Goal: Navigation & Orientation: Find specific page/section

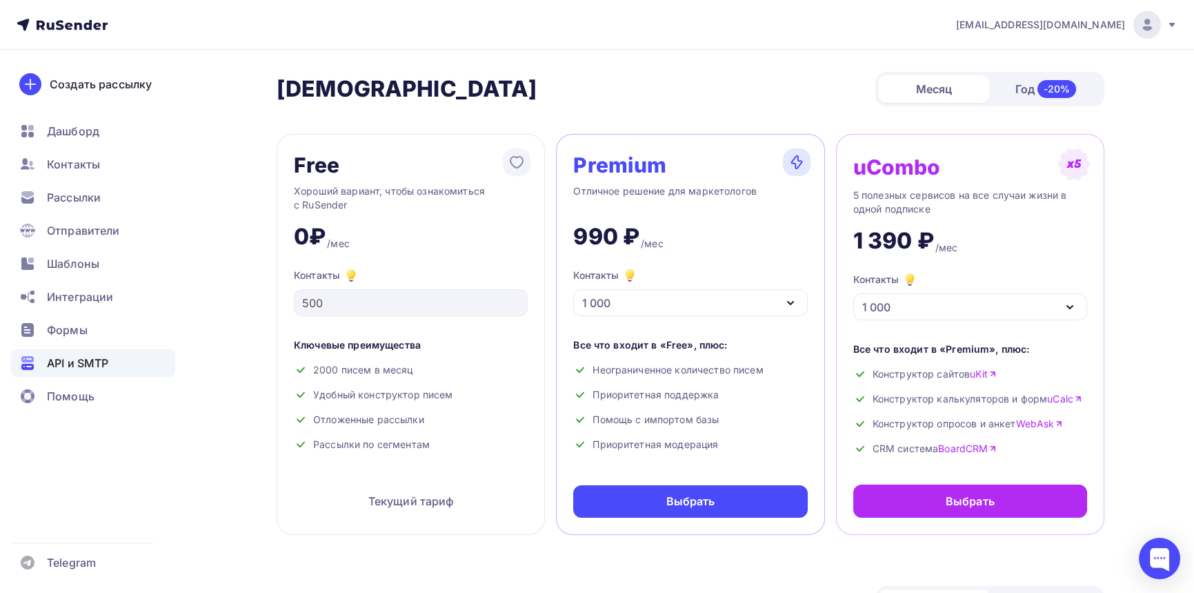
click at [81, 355] on span "API и SMTP" at bounding box center [77, 363] width 61 height 17
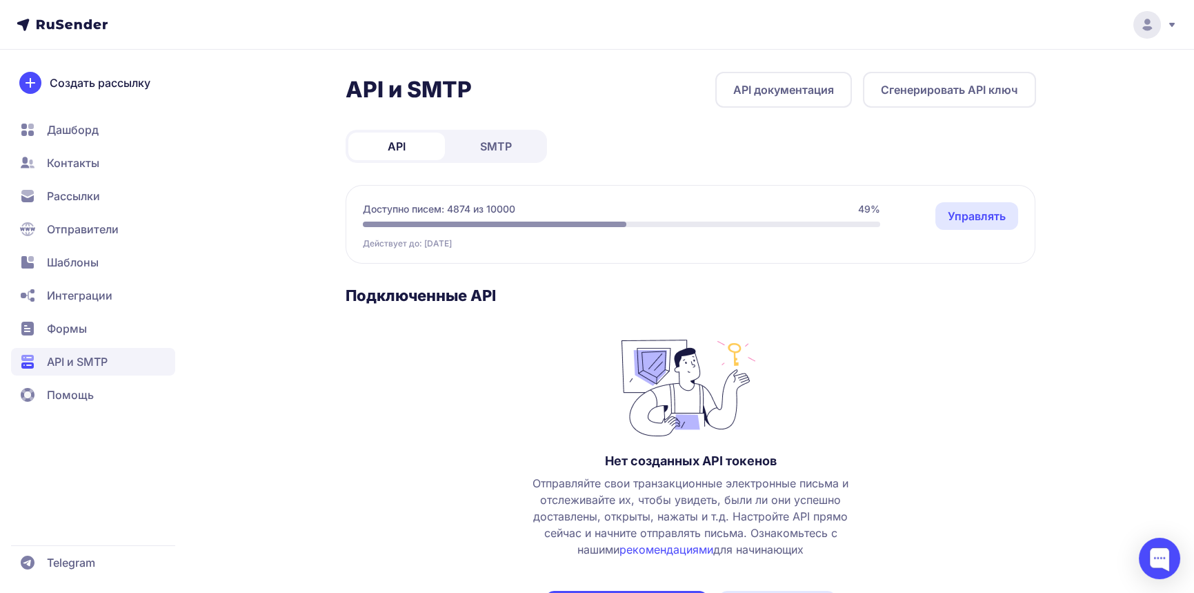
click at [491, 141] on span "SMTP" at bounding box center [496, 146] width 32 height 17
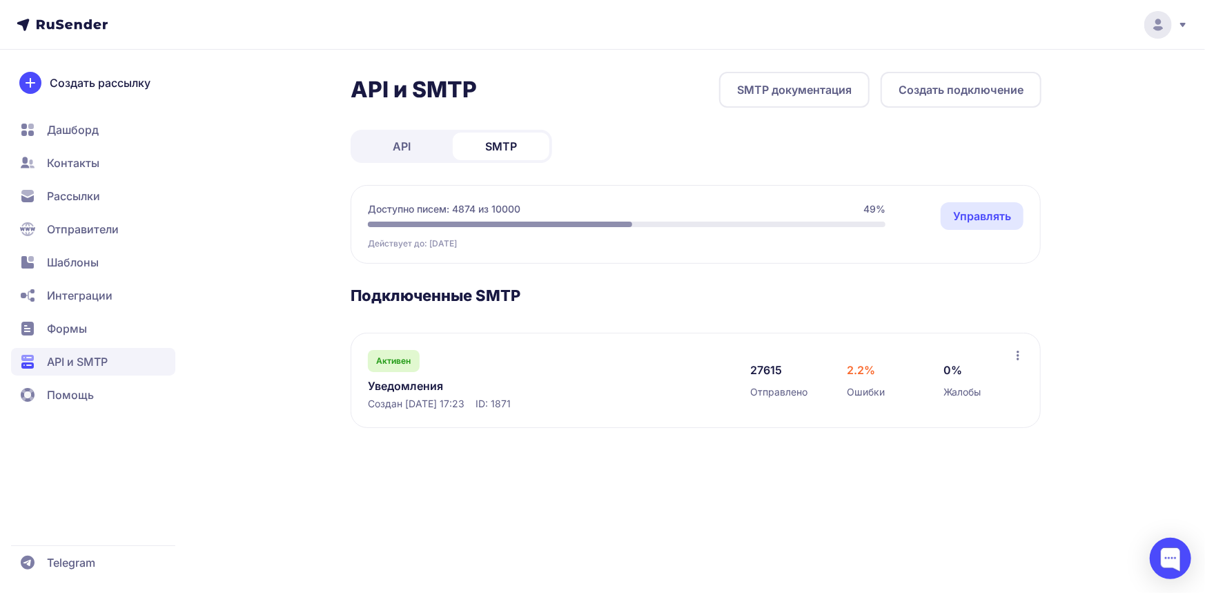
click at [416, 141] on link "API" at bounding box center [401, 146] width 97 height 28
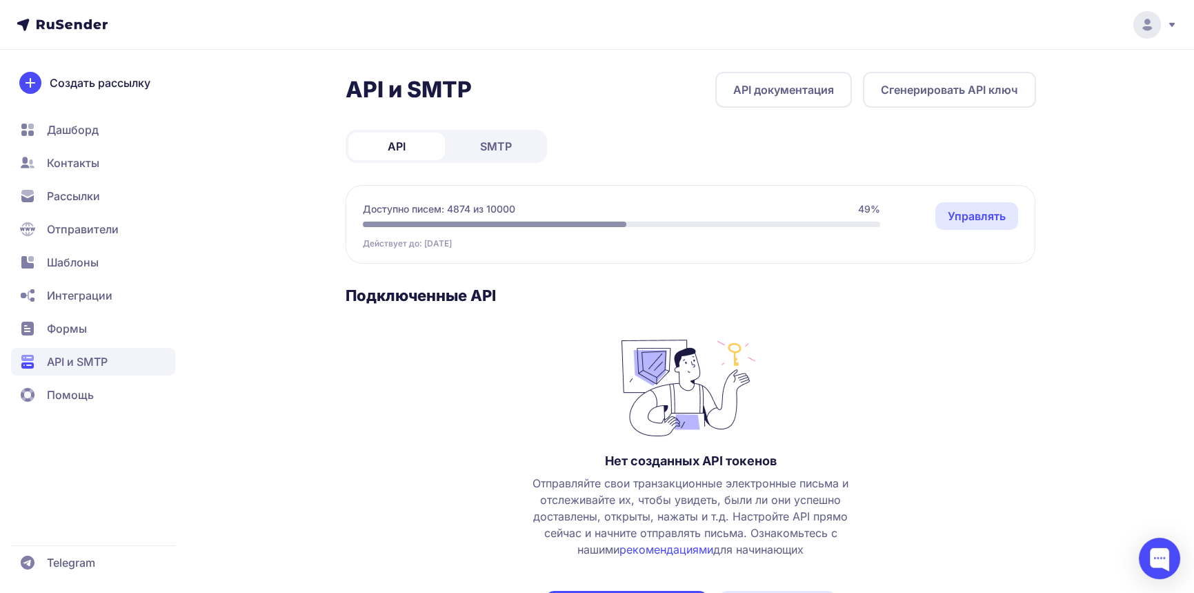
click at [1153, 41] on header at bounding box center [597, 25] width 1194 height 50
click at [1154, 30] on circle at bounding box center [1148, 25] width 28 height 28
click at [1001, 69] on span "Аккаунт" at bounding box center [994, 67] width 43 height 17
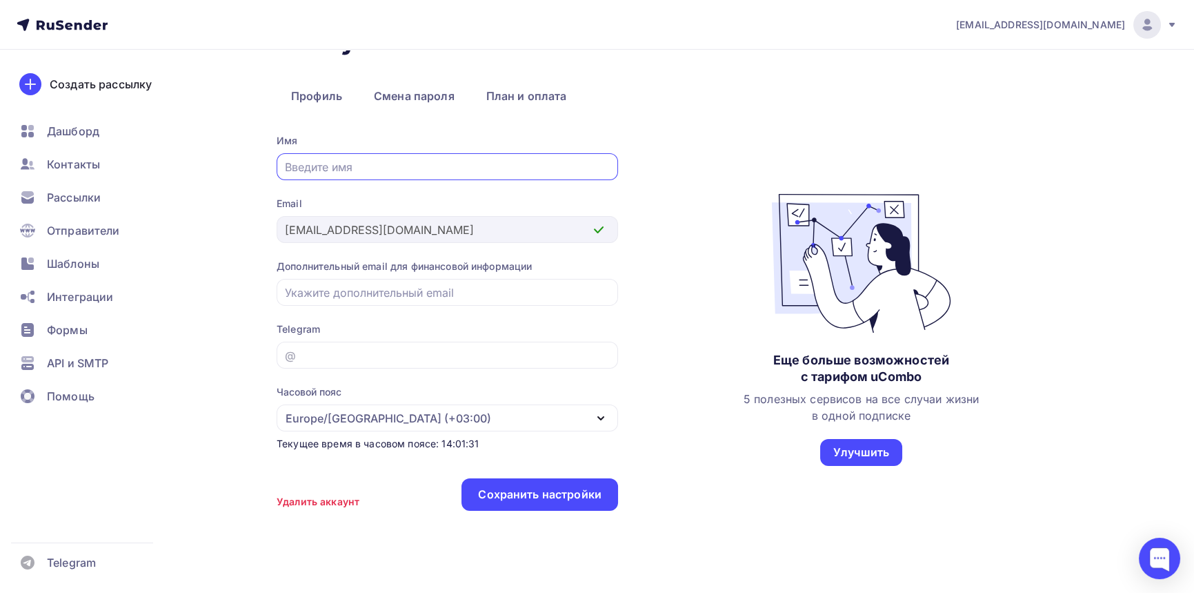
scroll to position [71, 0]
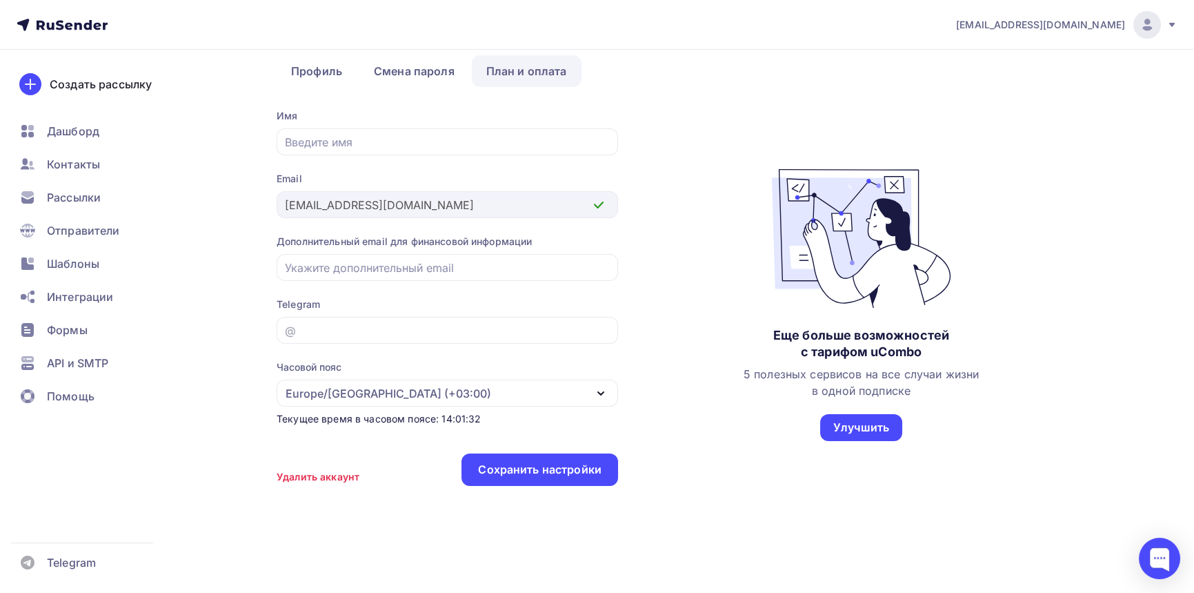
click at [504, 72] on link "План и оплата" at bounding box center [527, 71] width 110 height 32
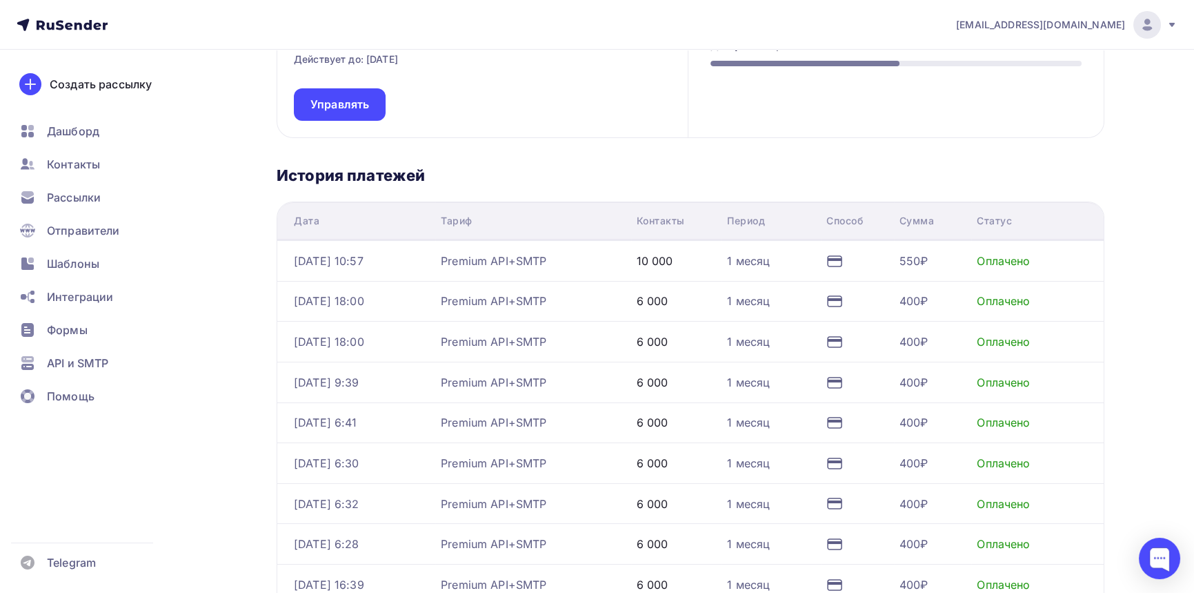
scroll to position [459, 0]
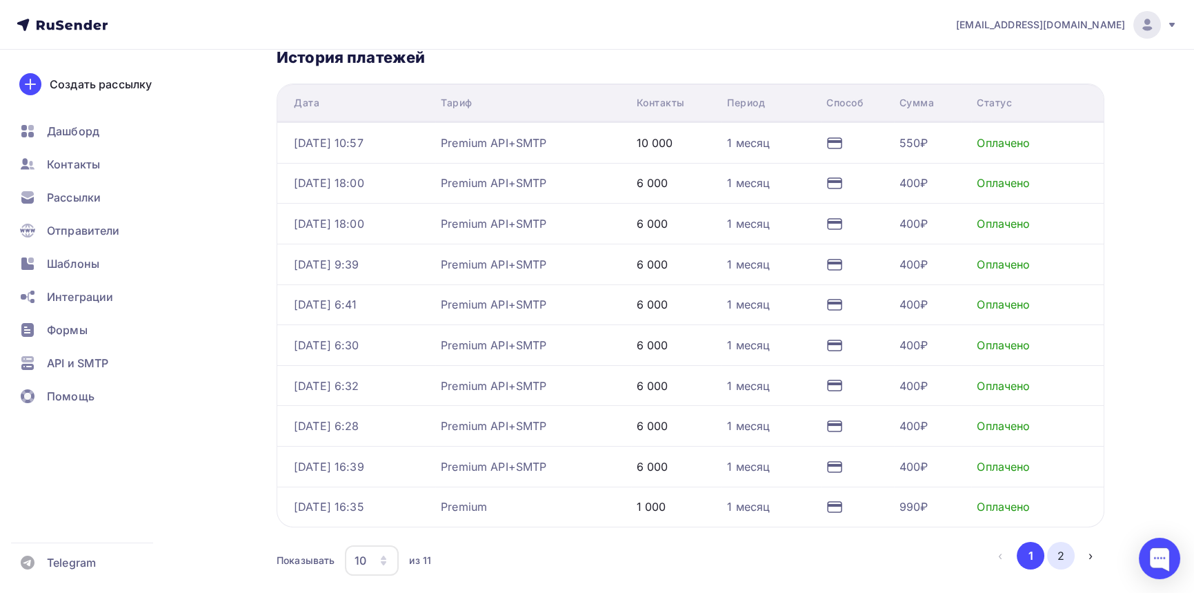
click at [1065, 552] on button "2" at bounding box center [1061, 556] width 28 height 28
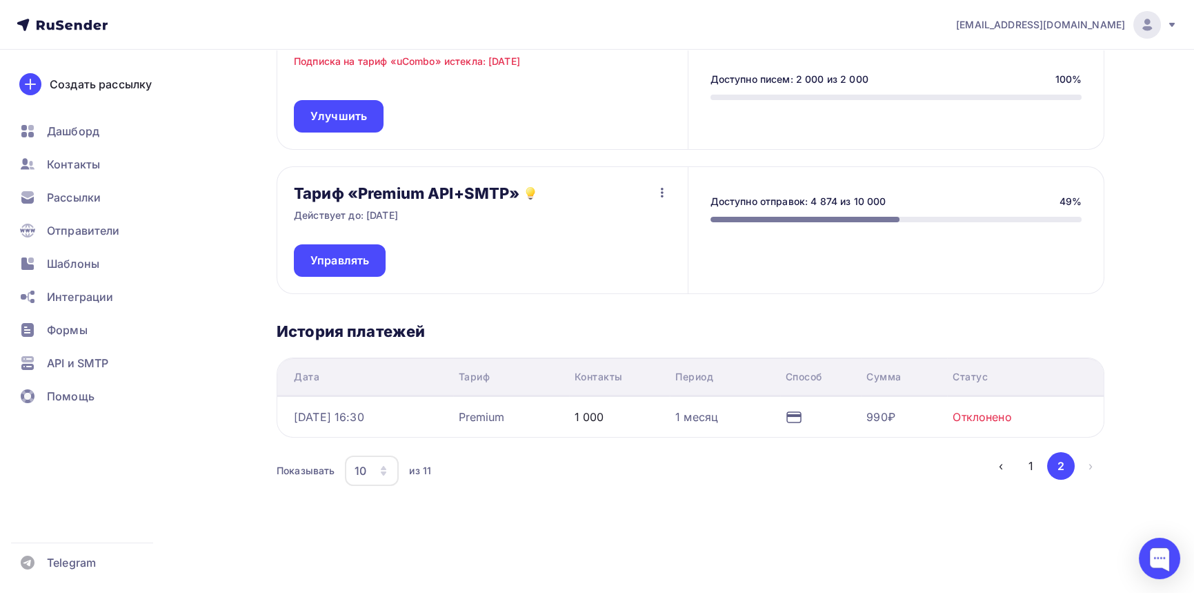
scroll to position [184, 0]
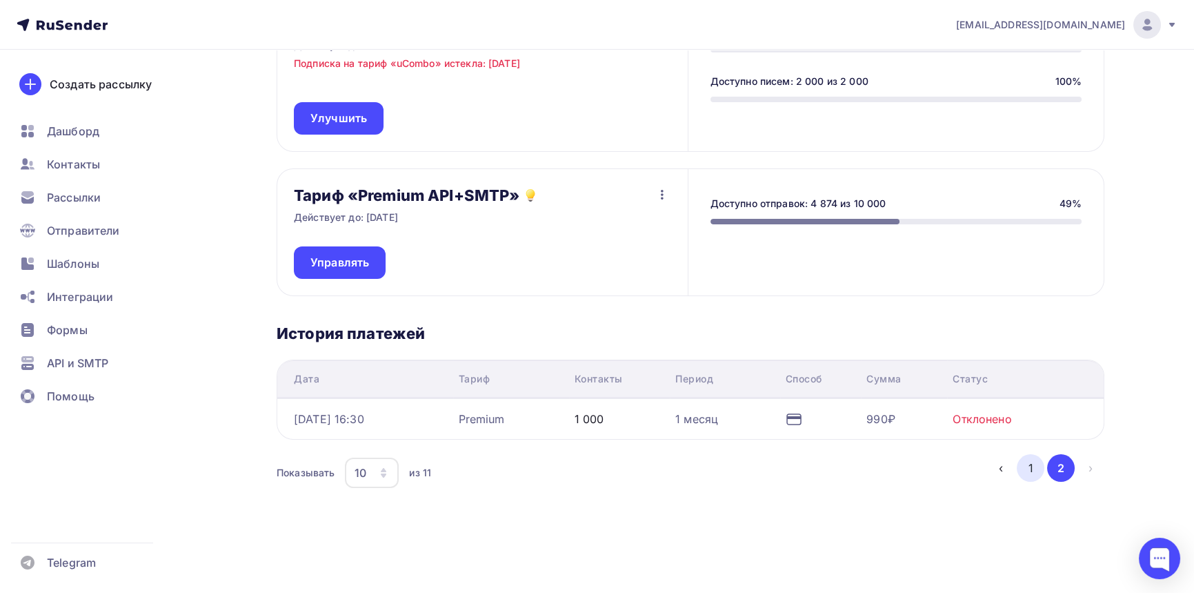
click at [1035, 469] on button "1" at bounding box center [1031, 468] width 28 height 28
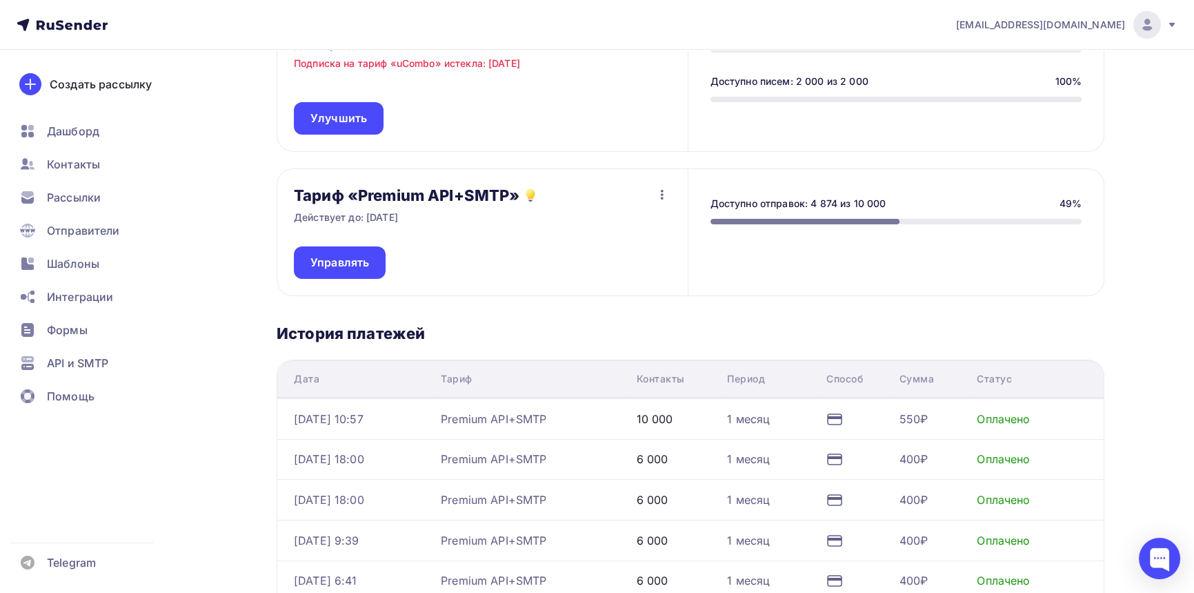
scroll to position [0, 0]
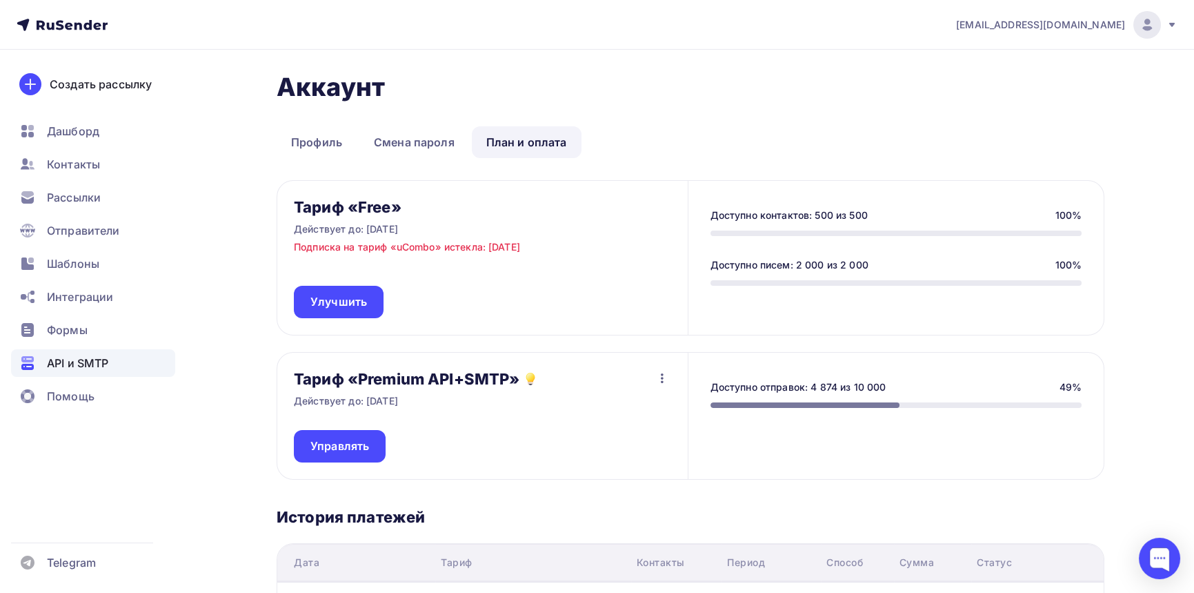
click at [82, 356] on span "API и SMTP" at bounding box center [77, 363] width 61 height 17
